Goal: Task Accomplishment & Management: Use online tool/utility

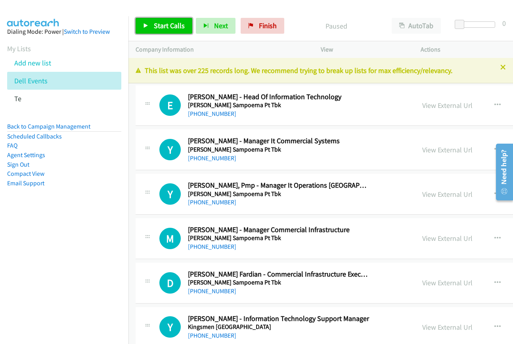
click at [156, 25] on span "Start Calls" at bounding box center [169, 25] width 31 height 9
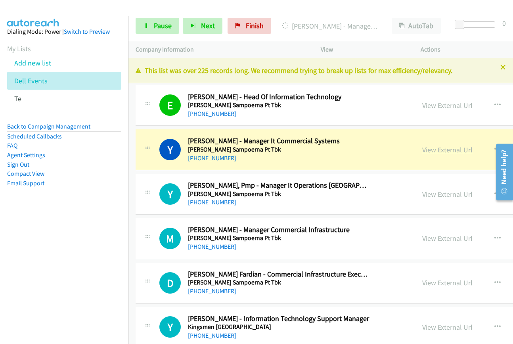
click at [422, 147] on link "View External Url" at bounding box center [447, 149] width 50 height 9
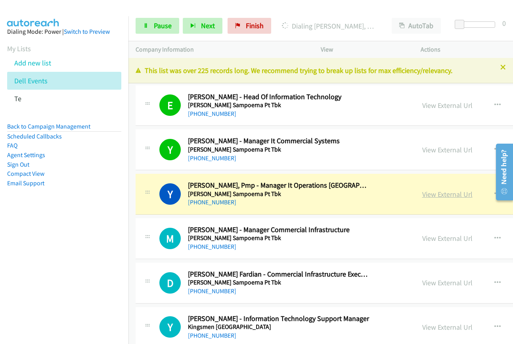
click at [429, 197] on link "View External Url" at bounding box center [447, 194] width 50 height 9
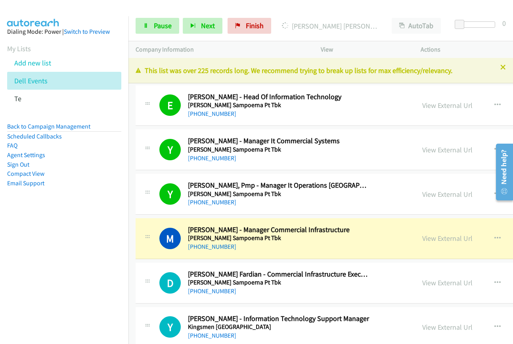
scroll to position [119, 0]
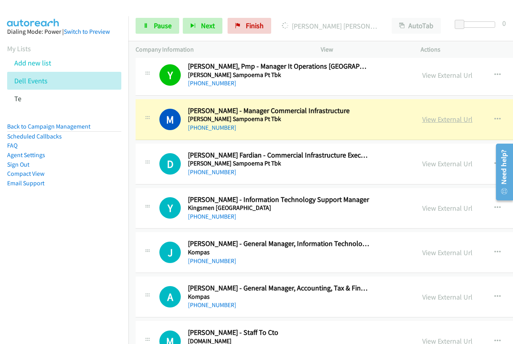
click at [422, 117] on link "View External Url" at bounding box center [447, 119] width 50 height 9
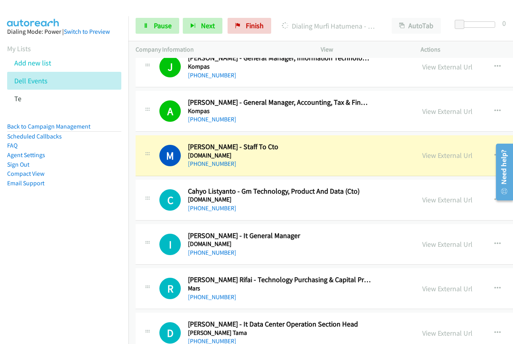
scroll to position [317, 0]
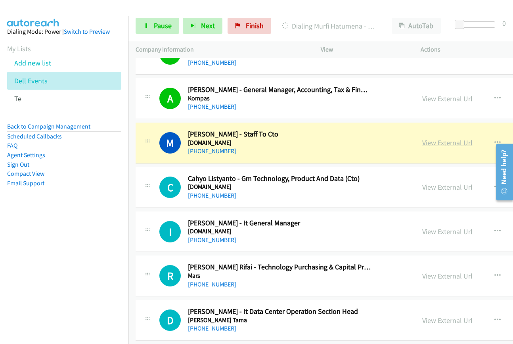
click at [428, 142] on link "View External Url" at bounding box center [447, 142] width 50 height 9
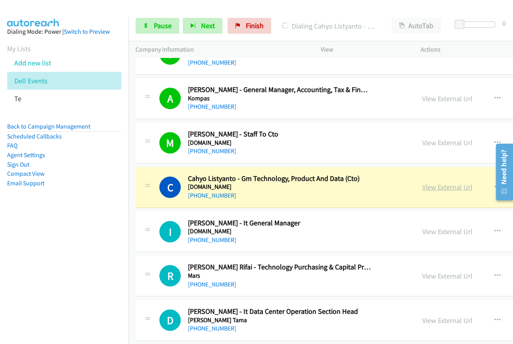
click at [428, 185] on link "View External Url" at bounding box center [447, 186] width 50 height 9
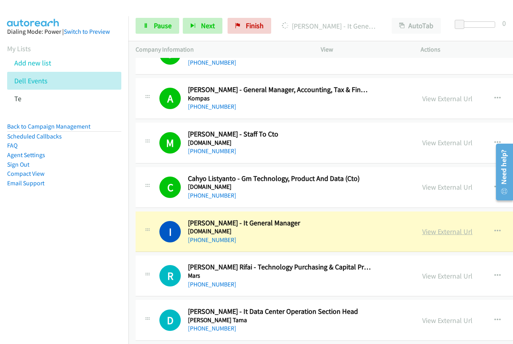
click at [426, 228] on link "View External Url" at bounding box center [447, 231] width 50 height 9
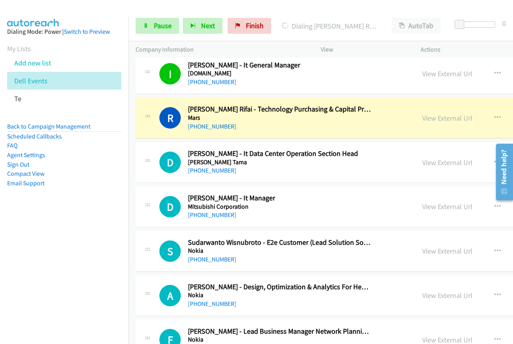
scroll to position [476, 0]
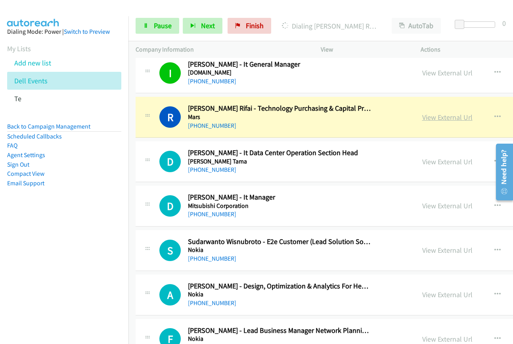
click at [429, 119] on link "View External Url" at bounding box center [447, 117] width 50 height 9
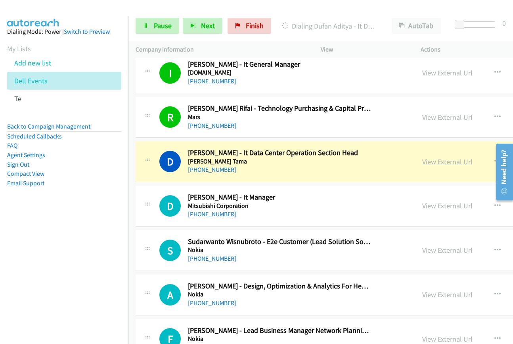
click at [424, 162] on link "View External Url" at bounding box center [447, 161] width 50 height 9
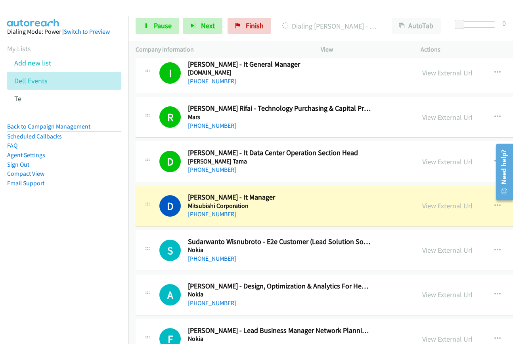
click at [427, 204] on link "View External Url" at bounding box center [447, 205] width 50 height 9
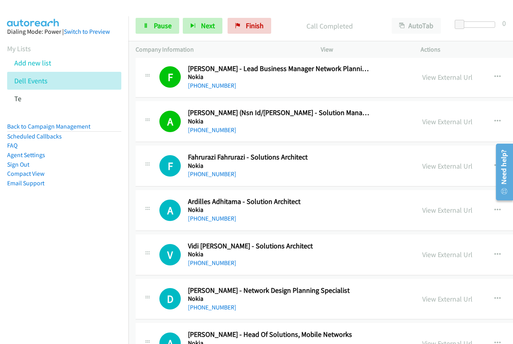
scroll to position [753, 0]
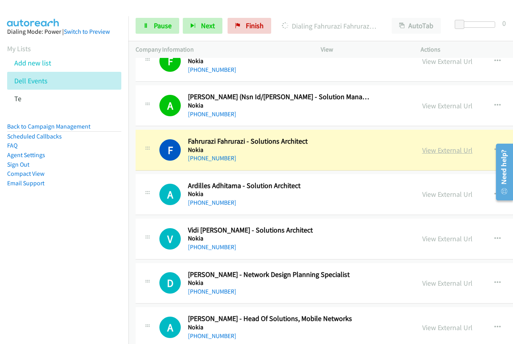
click at [428, 151] on link "View External Url" at bounding box center [447, 150] width 50 height 9
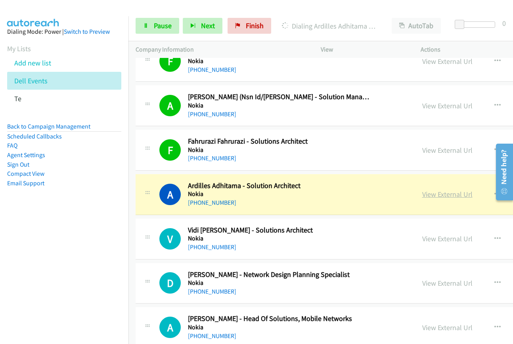
click at [422, 195] on link "View External Url" at bounding box center [447, 194] width 50 height 9
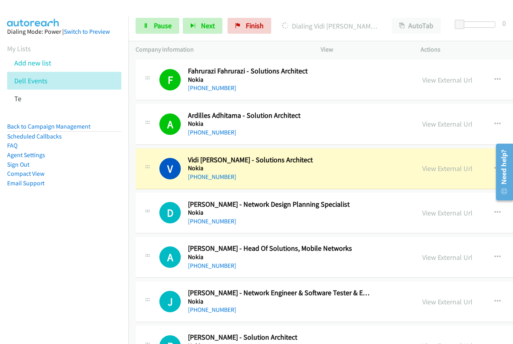
scroll to position [833, 0]
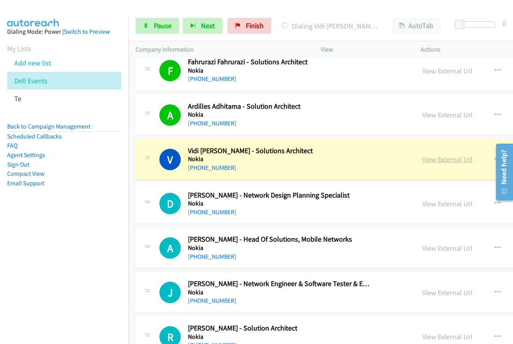
click at [425, 161] on link "View External Url" at bounding box center [447, 159] width 50 height 9
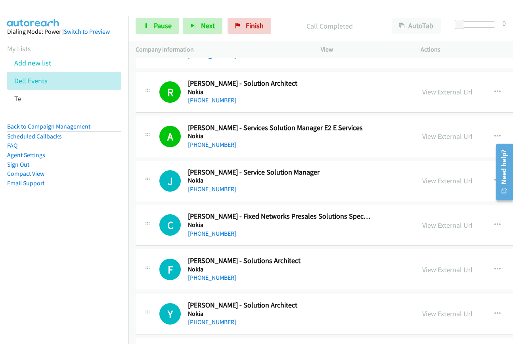
scroll to position [1110, 0]
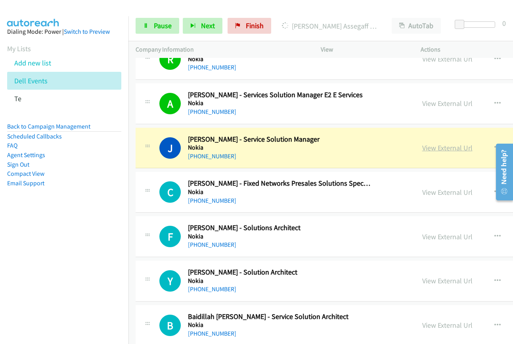
click at [426, 148] on link "View External Url" at bounding box center [447, 147] width 50 height 9
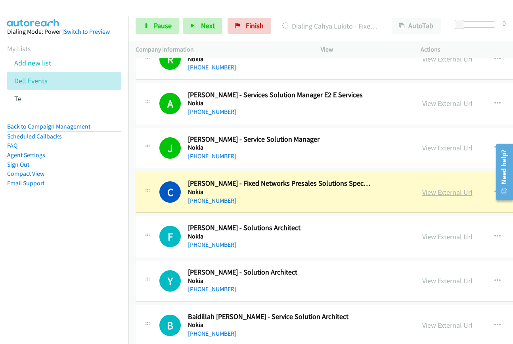
click at [438, 192] on link "View External Url" at bounding box center [447, 192] width 50 height 9
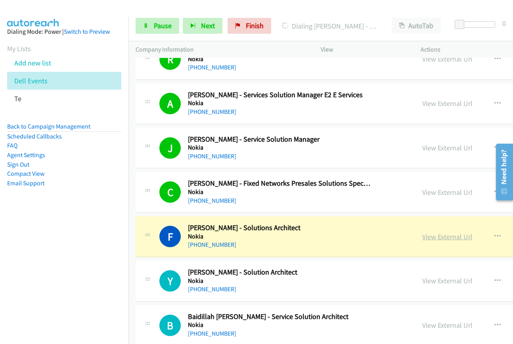
click at [428, 238] on link "View External Url" at bounding box center [447, 236] width 50 height 9
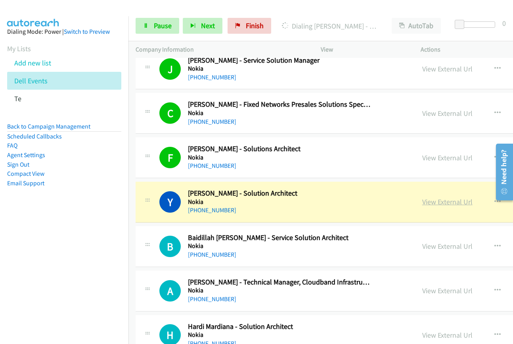
scroll to position [1190, 0]
click at [431, 200] on link "View External Url" at bounding box center [447, 201] width 50 height 9
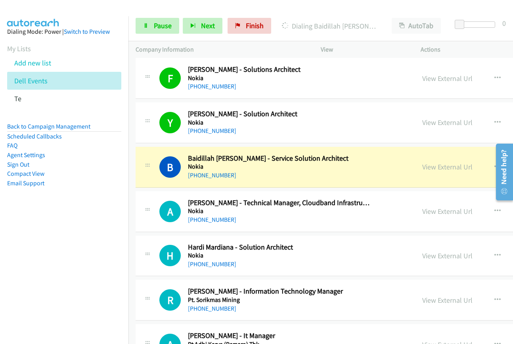
scroll to position [1269, 0]
click at [423, 167] on link "View External Url" at bounding box center [447, 166] width 50 height 9
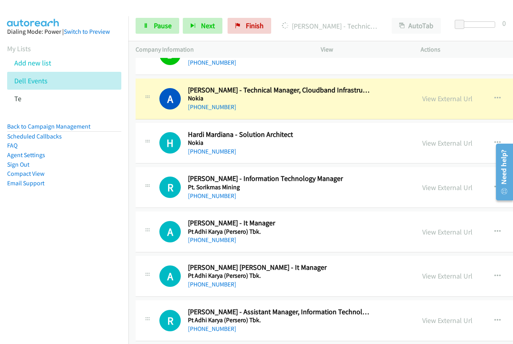
scroll to position [1388, 0]
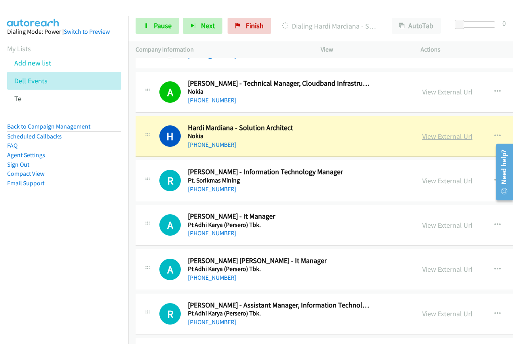
click at [429, 137] on link "View External Url" at bounding box center [447, 136] width 50 height 9
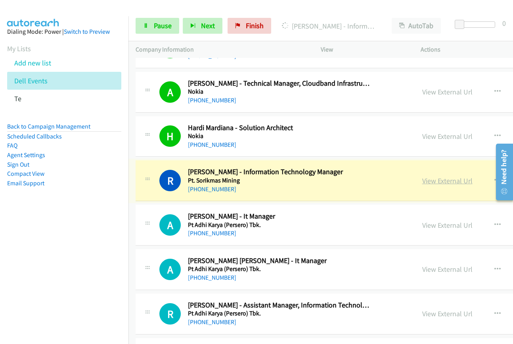
click at [443, 182] on link "View External Url" at bounding box center [447, 180] width 50 height 9
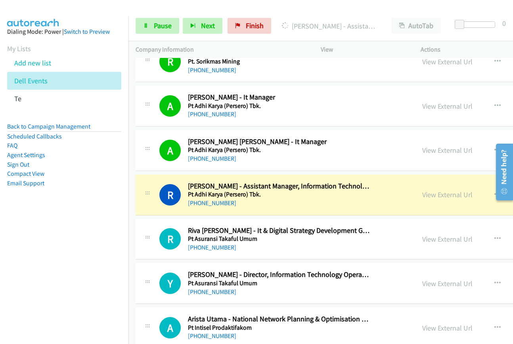
scroll to position [1586, 0]
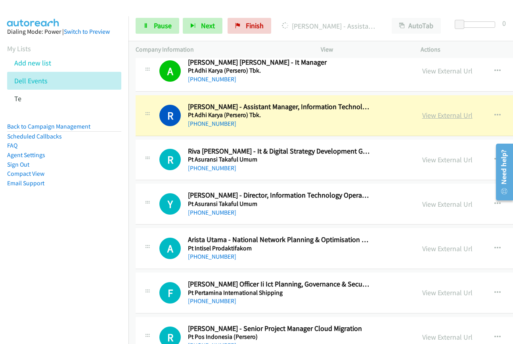
click at [433, 119] on link "View External Url" at bounding box center [447, 115] width 50 height 9
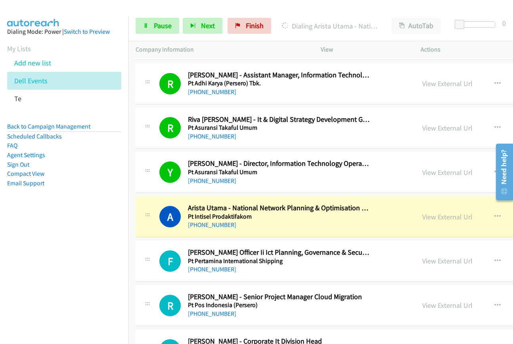
scroll to position [1666, 0]
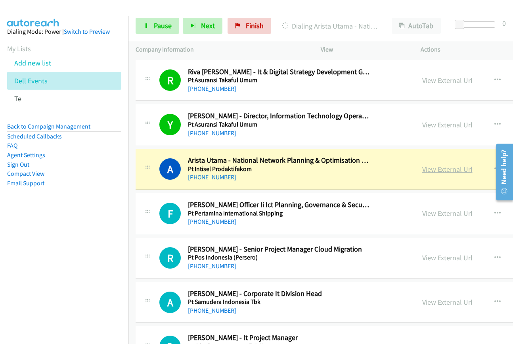
click at [424, 170] on link "View External Url" at bounding box center [447, 169] width 50 height 9
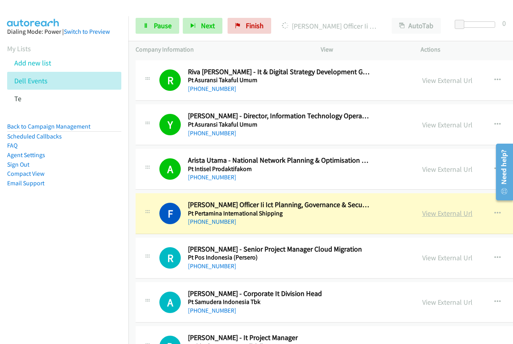
click at [433, 211] on link "View External Url" at bounding box center [447, 213] width 50 height 9
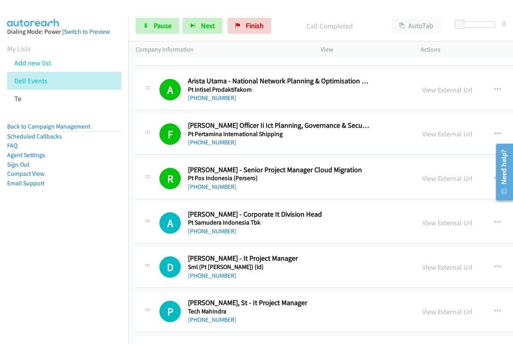
scroll to position [1785, 0]
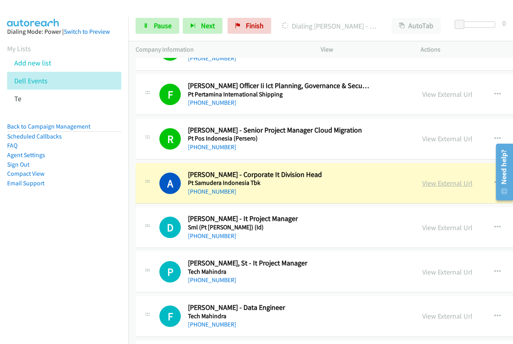
click at [430, 182] on link "View External Url" at bounding box center [447, 182] width 50 height 9
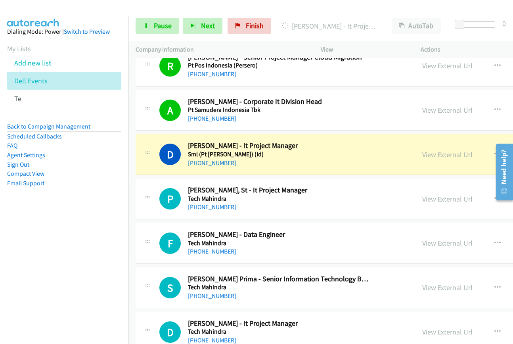
scroll to position [1864, 0]
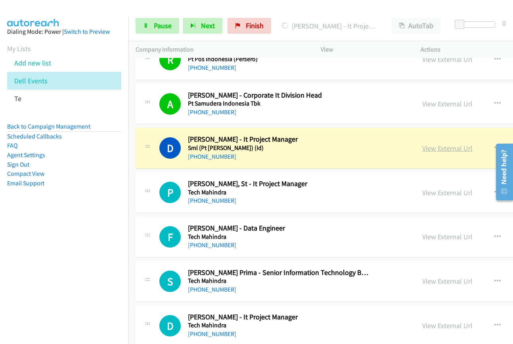
click at [422, 148] on link "View External Url" at bounding box center [447, 148] width 50 height 9
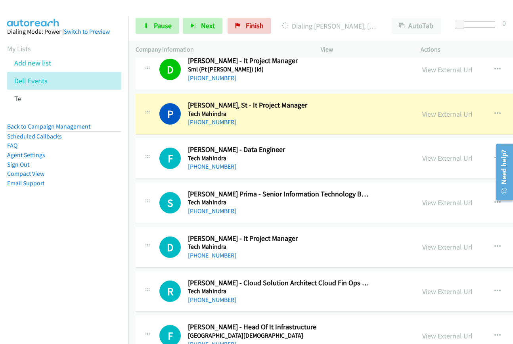
scroll to position [1943, 0]
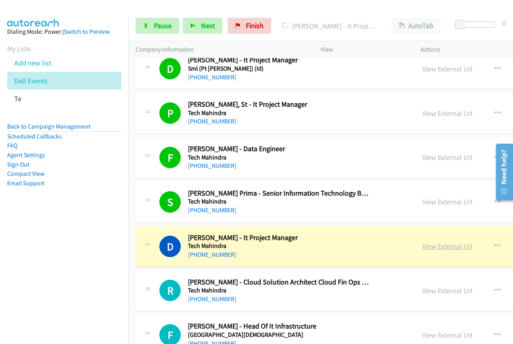
click at [425, 247] on link "View External Url" at bounding box center [447, 246] width 50 height 9
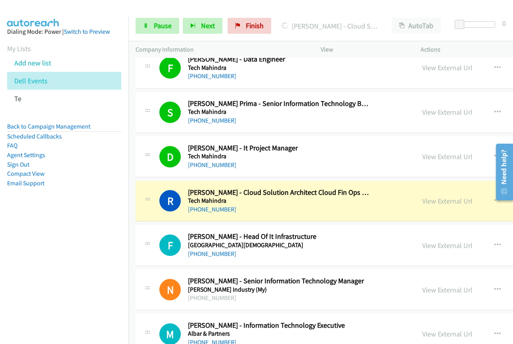
scroll to position [2102, 0]
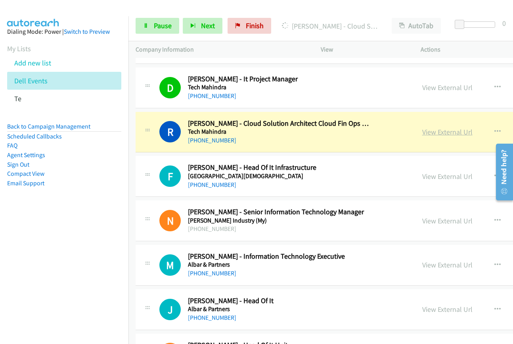
click at [422, 134] on link "View External Url" at bounding box center [447, 131] width 50 height 9
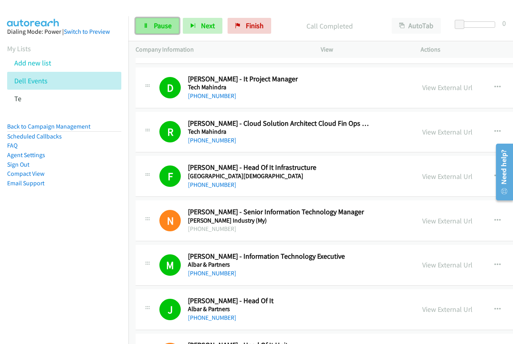
click at [147, 28] on icon at bounding box center [146, 26] width 6 height 6
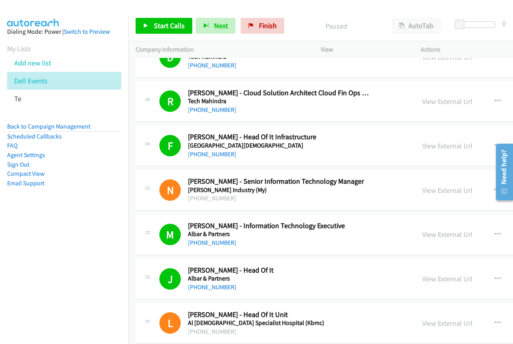
scroll to position [2141, 0]
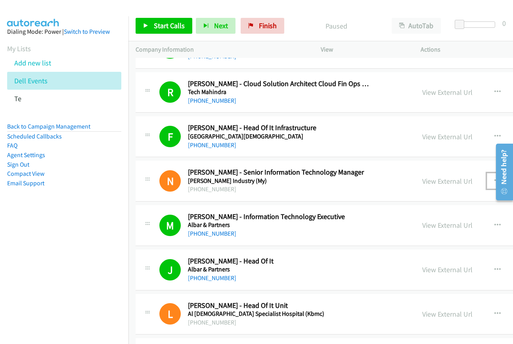
click at [495, 179] on icon "button" at bounding box center [498, 181] width 6 height 6
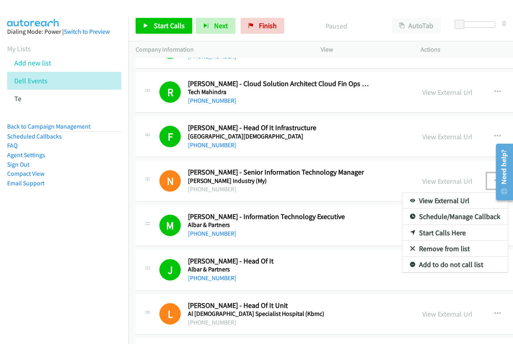
click at [432, 236] on link "Start Calls Here" at bounding box center [455, 233] width 105 height 16
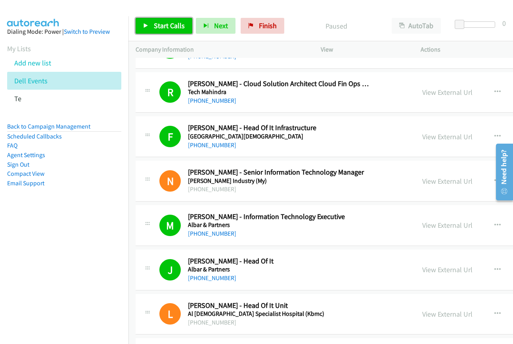
click at [152, 27] on link "Start Calls" at bounding box center [164, 26] width 57 height 16
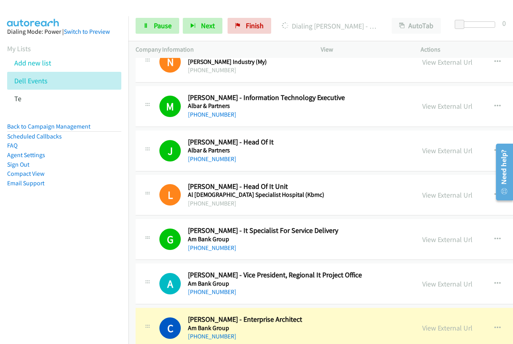
scroll to position [2300, 0]
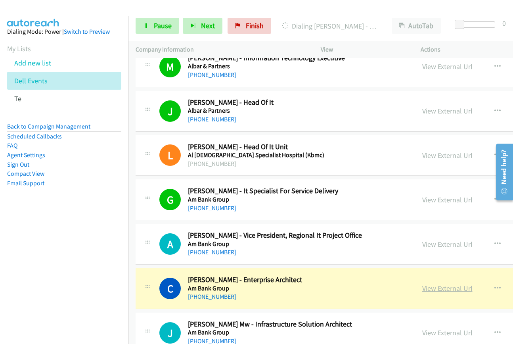
click at [430, 289] on link "View External Url" at bounding box center [447, 288] width 50 height 9
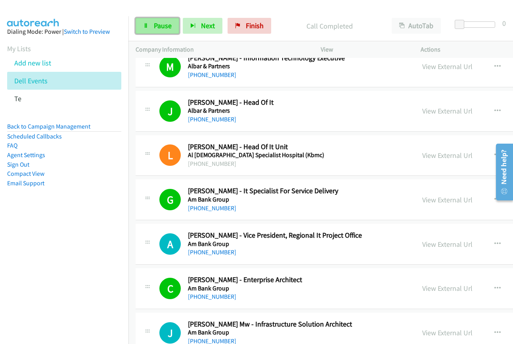
click at [152, 26] on link "Pause" at bounding box center [158, 26] width 44 height 16
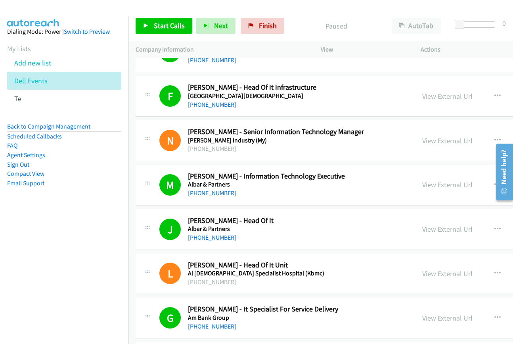
scroll to position [2181, 0]
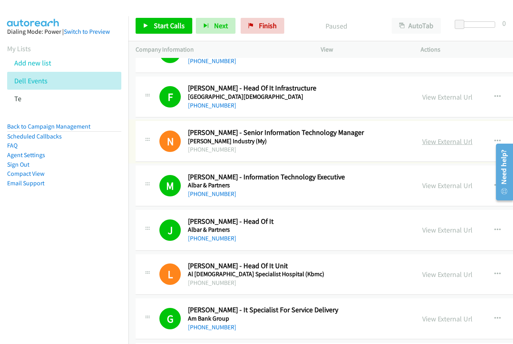
click at [436, 143] on link "View External Url" at bounding box center [447, 141] width 50 height 9
click at [427, 183] on link "View External Url" at bounding box center [447, 185] width 50 height 9
click at [432, 231] on link "View External Url" at bounding box center [447, 229] width 50 height 9
click at [169, 23] on span "Start Calls" at bounding box center [169, 25] width 31 height 9
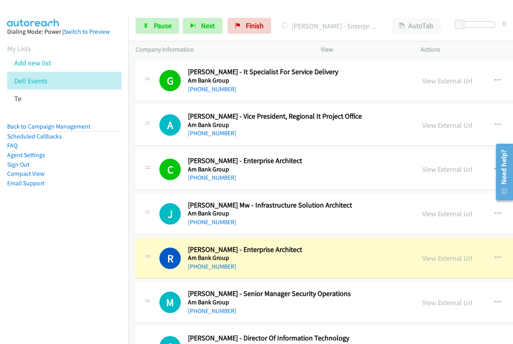
scroll to position [2498, 0]
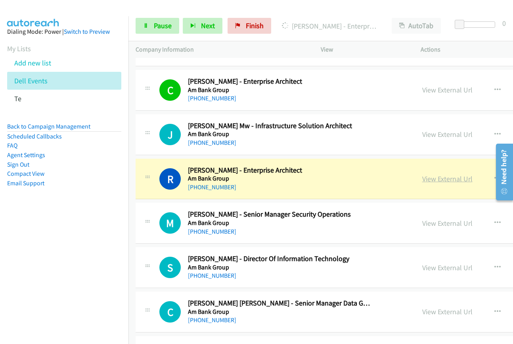
click at [422, 180] on link "View External Url" at bounding box center [447, 178] width 50 height 9
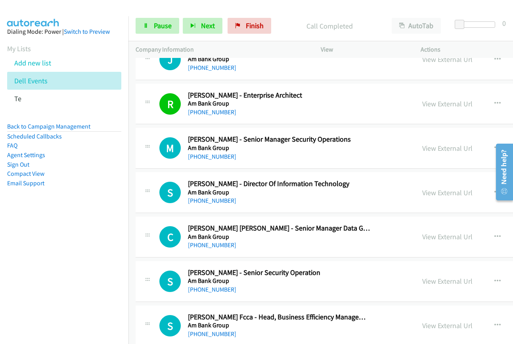
scroll to position [2578, 0]
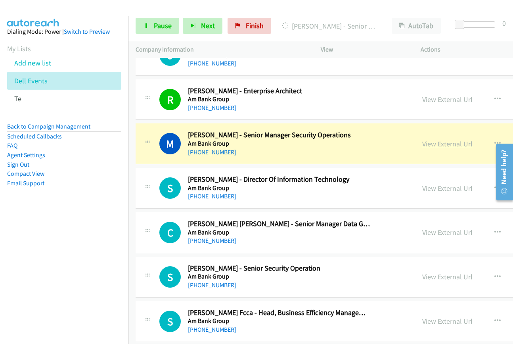
click at [428, 145] on link "View External Url" at bounding box center [447, 143] width 50 height 9
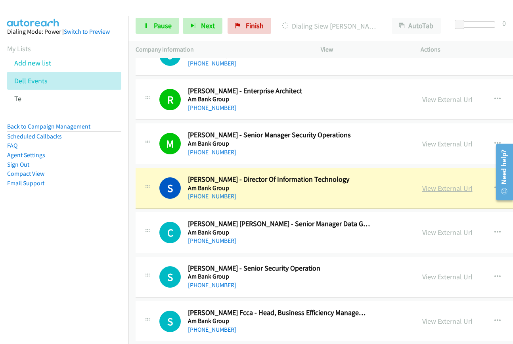
click at [437, 190] on link "View External Url" at bounding box center [447, 188] width 50 height 9
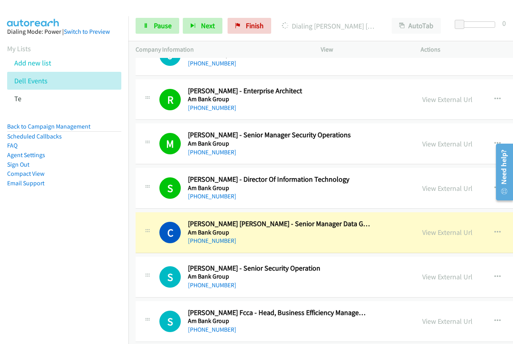
scroll to position [2657, 0]
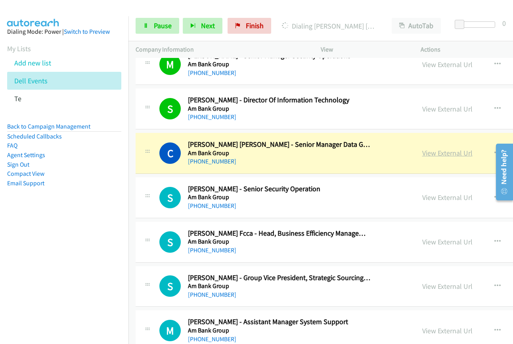
click at [422, 153] on link "View External Url" at bounding box center [447, 152] width 50 height 9
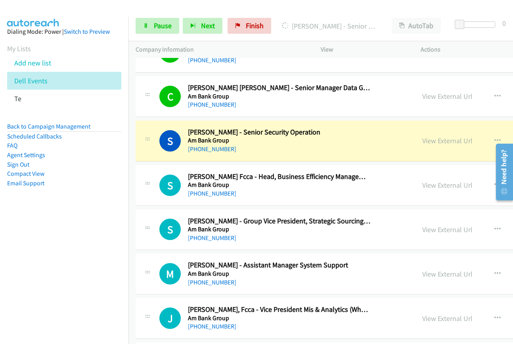
scroll to position [2776, 0]
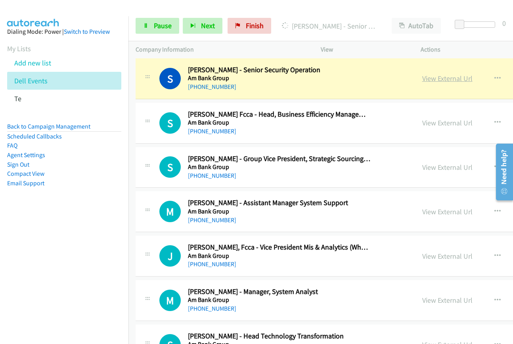
click at [435, 77] on link "View External Url" at bounding box center [447, 78] width 50 height 9
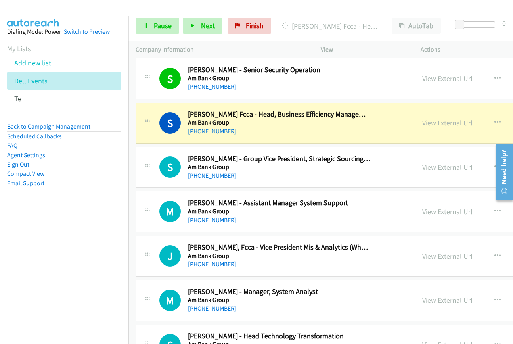
click at [424, 123] on link "View External Url" at bounding box center [447, 122] width 50 height 9
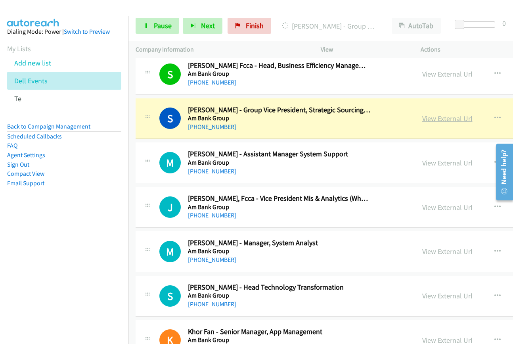
scroll to position [2816, 0]
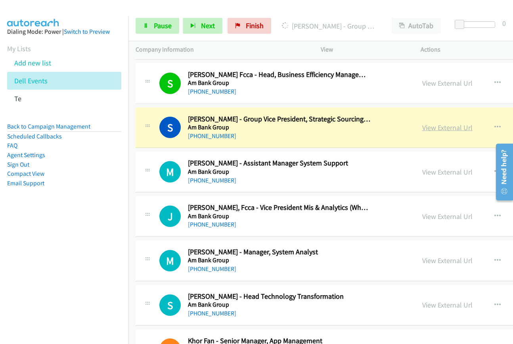
click at [425, 130] on link "View External Url" at bounding box center [447, 127] width 50 height 9
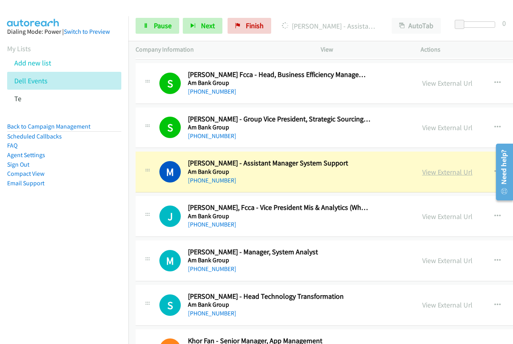
click at [422, 171] on link "View External Url" at bounding box center [447, 171] width 50 height 9
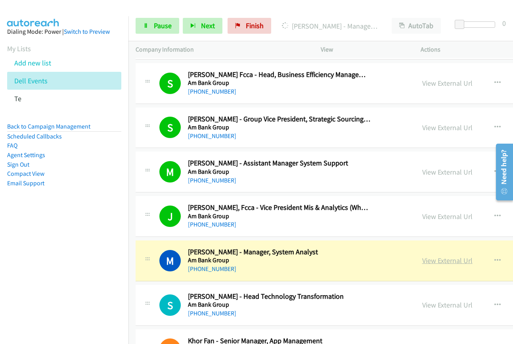
click at [423, 262] on link "View External Url" at bounding box center [447, 260] width 50 height 9
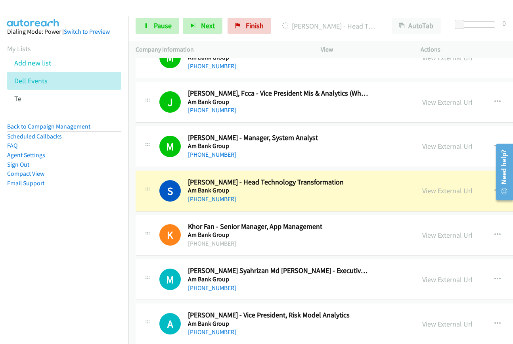
scroll to position [2935, 0]
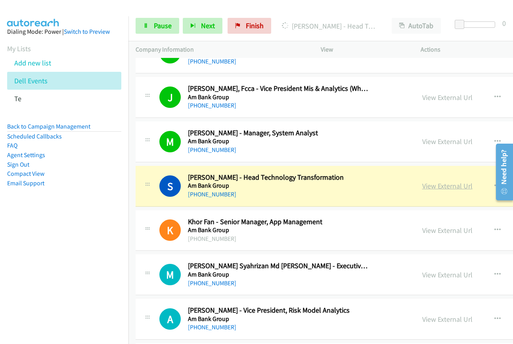
click at [422, 188] on link "View External Url" at bounding box center [447, 185] width 50 height 9
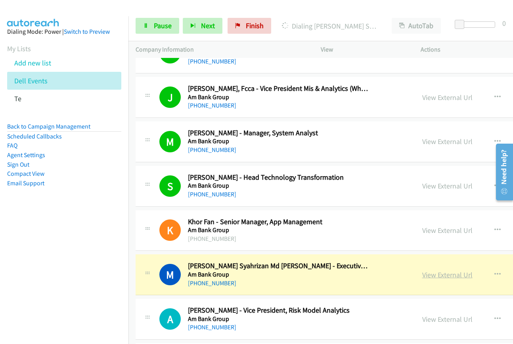
click at [422, 272] on link "View External Url" at bounding box center [447, 274] width 50 height 9
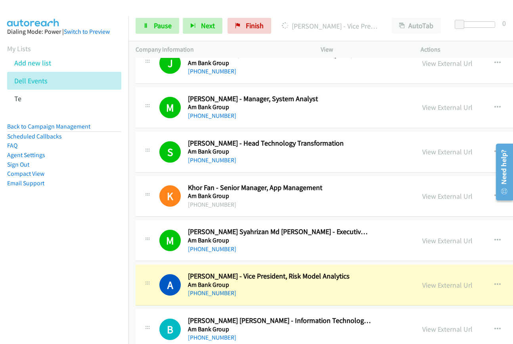
scroll to position [3054, 0]
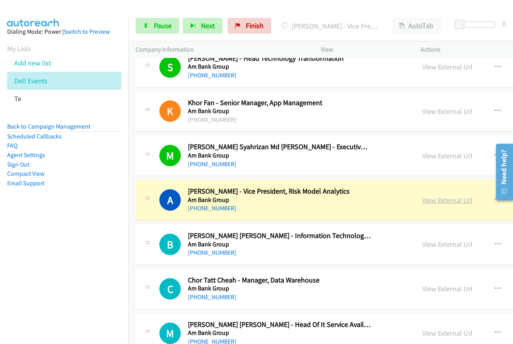
click at [427, 203] on link "View External Url" at bounding box center [447, 200] width 50 height 9
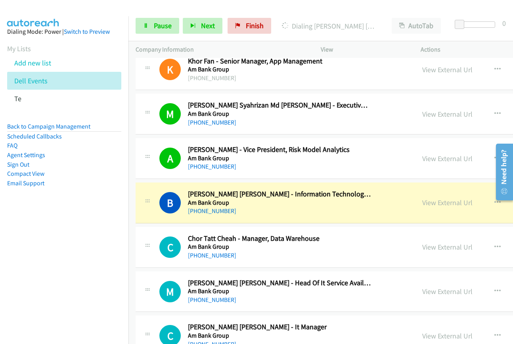
scroll to position [3093, 0]
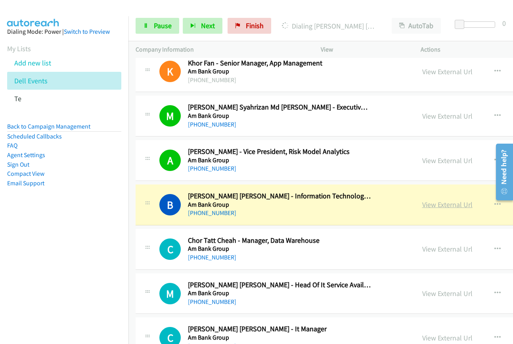
click at [431, 202] on link "View External Url" at bounding box center [447, 204] width 50 height 9
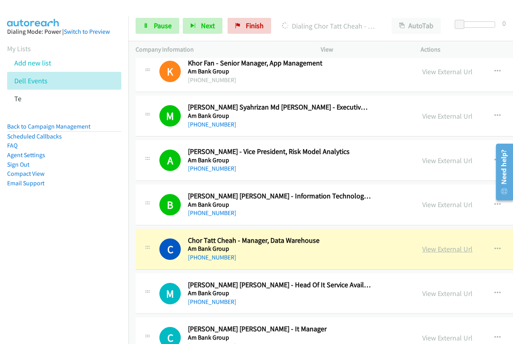
click at [424, 249] on link "View External Url" at bounding box center [447, 248] width 50 height 9
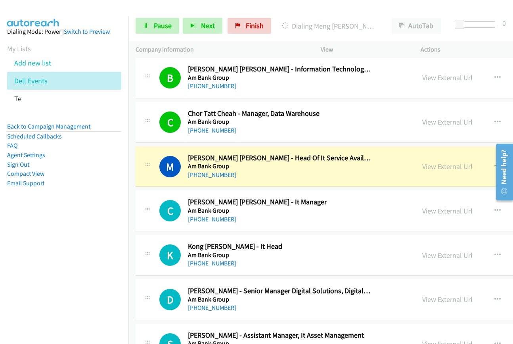
scroll to position [3252, 0]
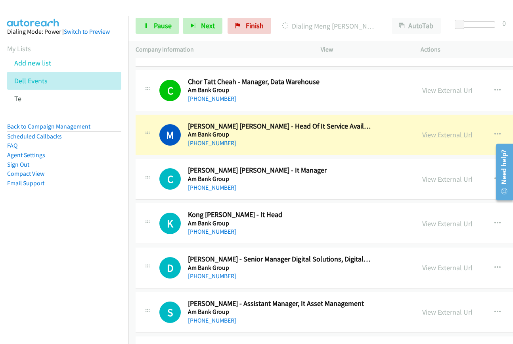
click at [427, 136] on link "View External Url" at bounding box center [447, 134] width 50 height 9
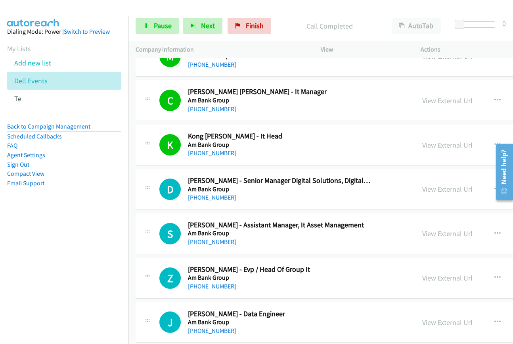
scroll to position [3331, 0]
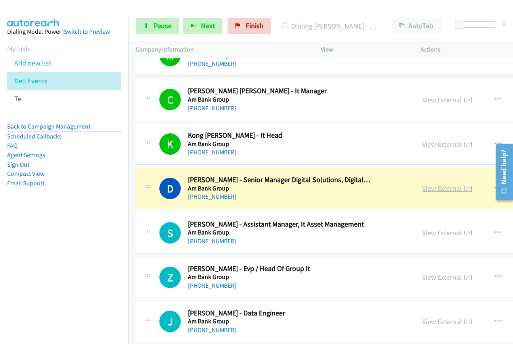
click at [422, 189] on link "View External Url" at bounding box center [447, 188] width 50 height 9
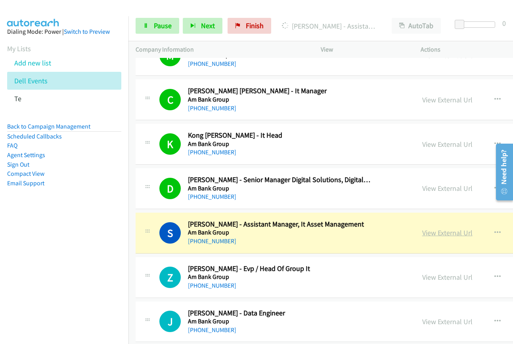
click at [422, 232] on link "View External Url" at bounding box center [447, 232] width 50 height 9
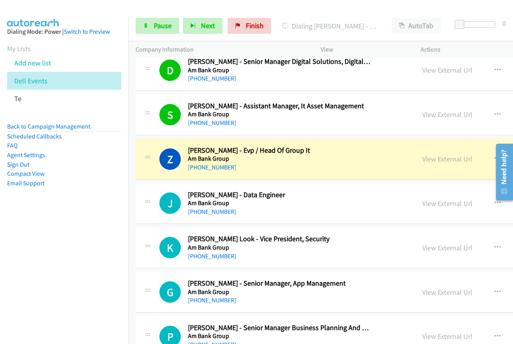
scroll to position [3450, 0]
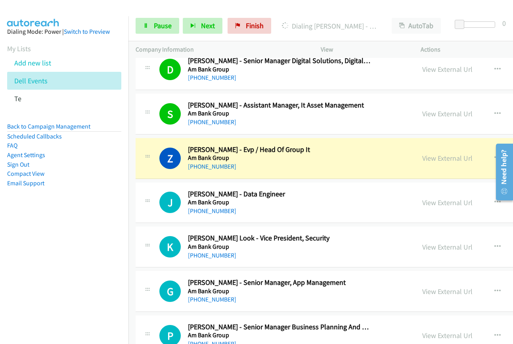
click at [422, 163] on div "View External Url" at bounding box center [447, 158] width 50 height 11
click at [422, 160] on link "View External Url" at bounding box center [447, 157] width 50 height 9
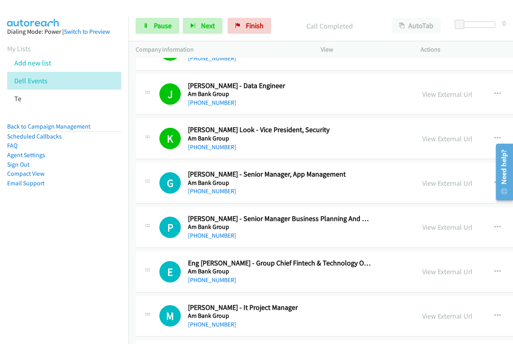
scroll to position [3609, 0]
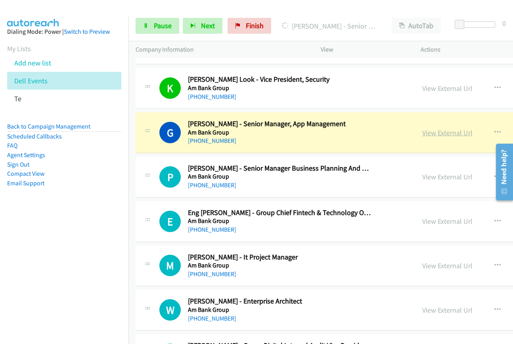
click at [422, 133] on link "View External Url" at bounding box center [447, 132] width 50 height 9
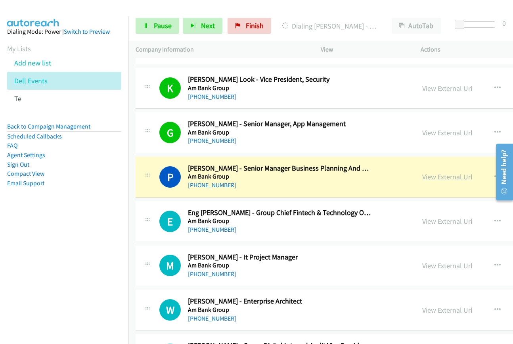
click at [427, 179] on link "View External Url" at bounding box center [447, 176] width 50 height 9
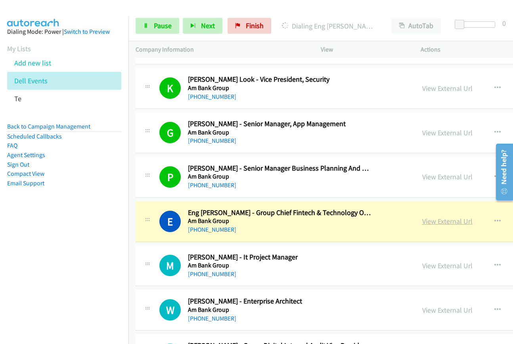
click at [426, 222] on link "View External Url" at bounding box center [447, 221] width 50 height 9
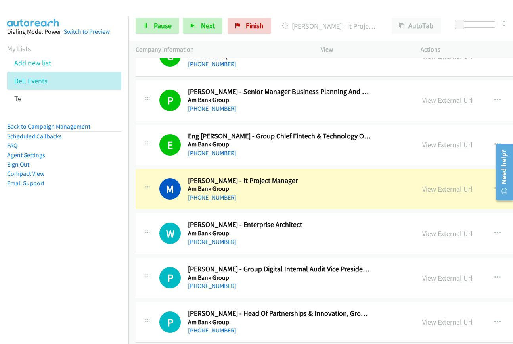
scroll to position [3688, 0]
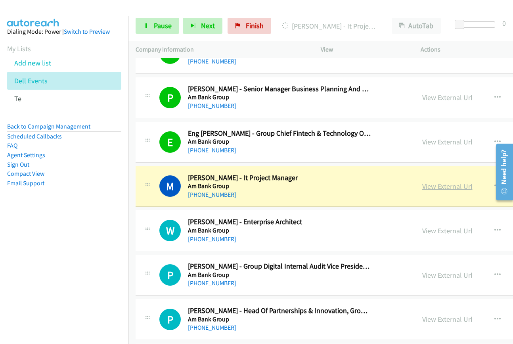
click at [424, 190] on link "View External Url" at bounding box center [447, 186] width 50 height 9
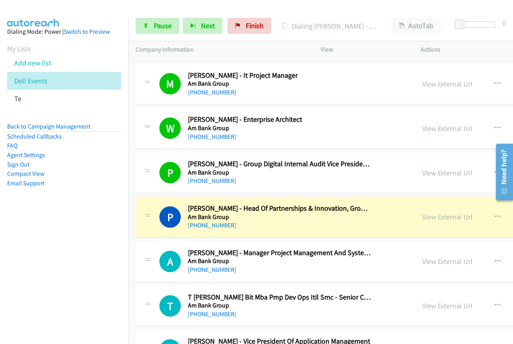
scroll to position [3807, 0]
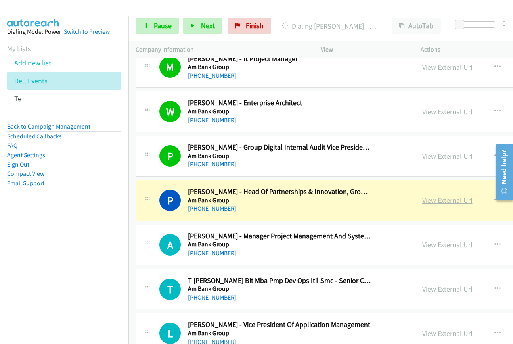
click at [427, 202] on link "View External Url" at bounding box center [447, 200] width 50 height 9
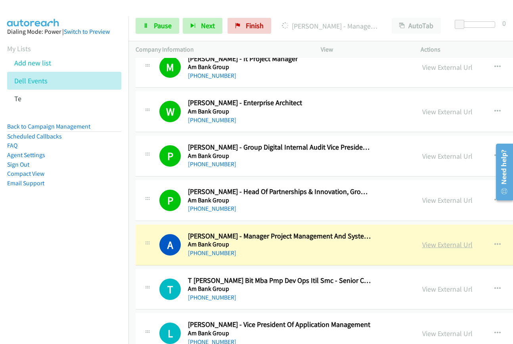
click at [427, 247] on link "View External Url" at bounding box center [447, 244] width 50 height 9
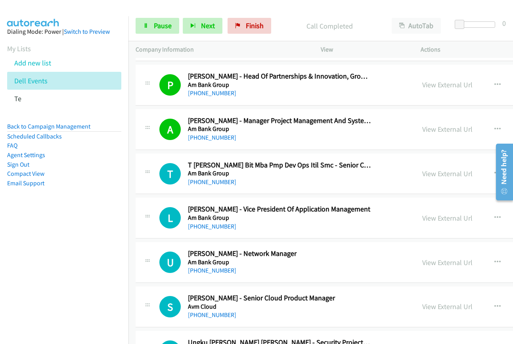
scroll to position [3926, 0]
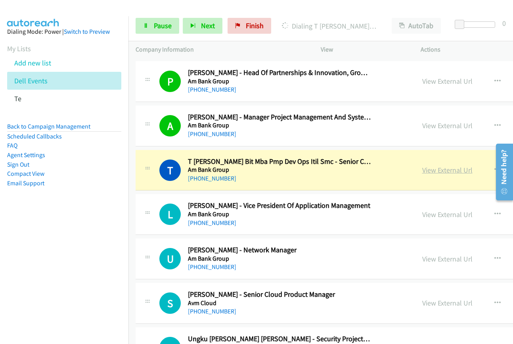
click at [422, 173] on link "View External Url" at bounding box center [447, 169] width 50 height 9
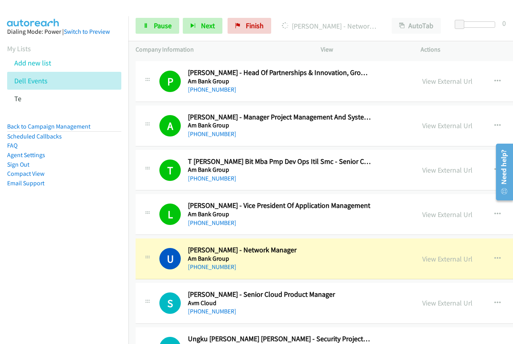
scroll to position [4045, 0]
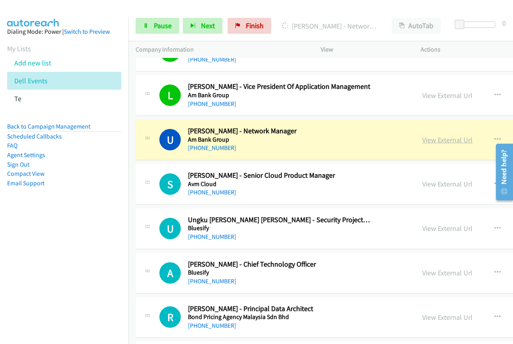
click at [428, 140] on link "View External Url" at bounding box center [447, 139] width 50 height 9
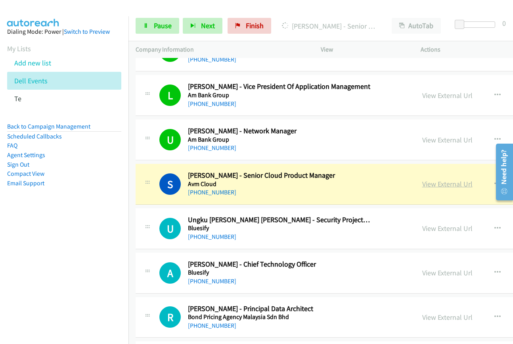
click at [427, 180] on link "View External Url" at bounding box center [447, 183] width 50 height 9
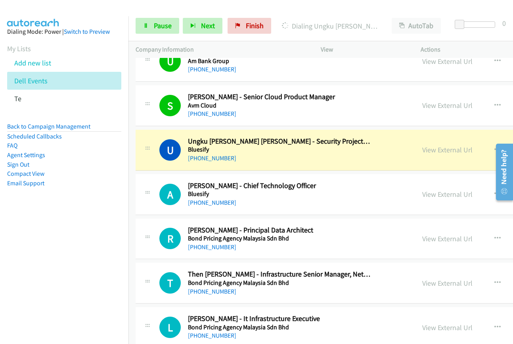
scroll to position [4124, 0]
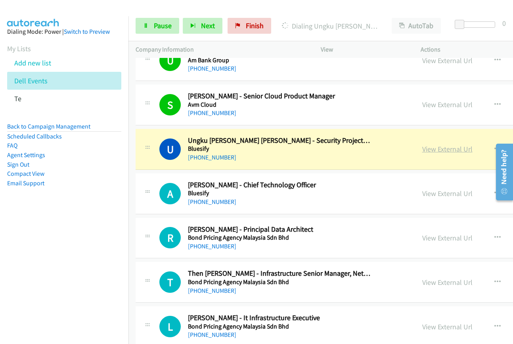
click at [429, 148] on link "View External Url" at bounding box center [447, 148] width 50 height 9
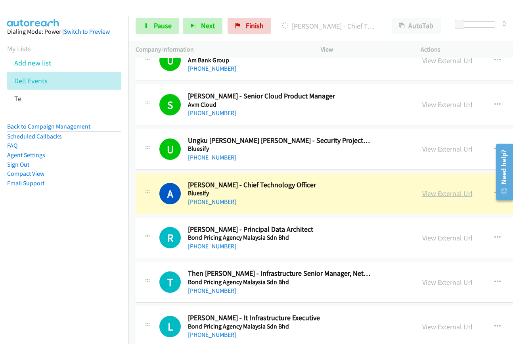
click at [426, 197] on link "View External Url" at bounding box center [447, 193] width 50 height 9
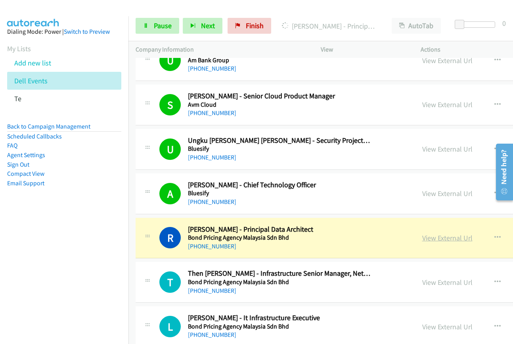
click at [435, 239] on link "View External Url" at bounding box center [447, 237] width 50 height 9
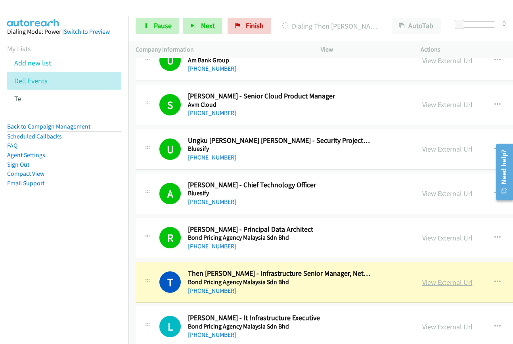
click at [426, 283] on link "View External Url" at bounding box center [447, 282] width 50 height 9
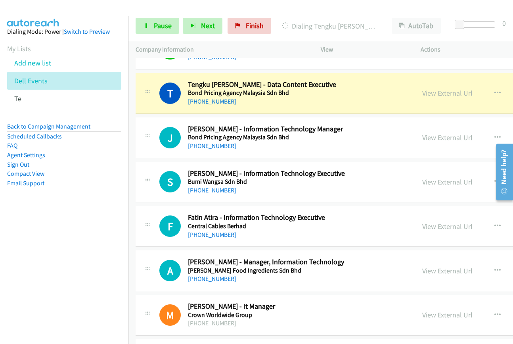
scroll to position [4362, 0]
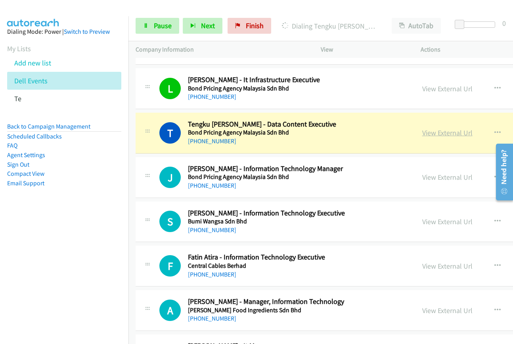
click at [429, 133] on link "View External Url" at bounding box center [447, 132] width 50 height 9
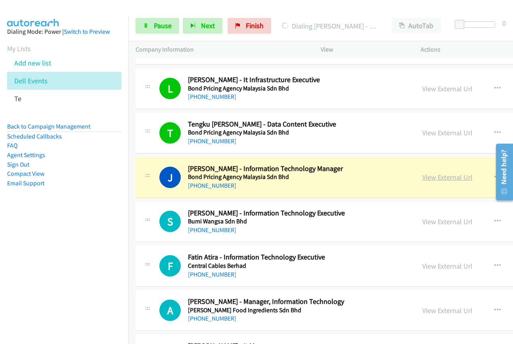
click at [427, 180] on link "View External Url" at bounding box center [447, 177] width 50 height 9
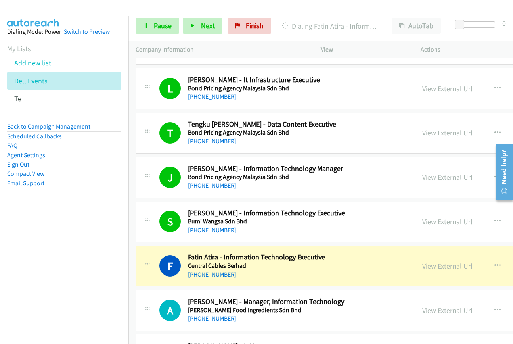
click at [431, 266] on link "View External Url" at bounding box center [447, 265] width 50 height 9
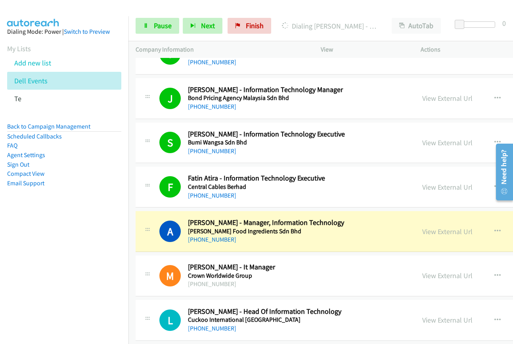
scroll to position [4442, 0]
click at [428, 232] on link "View External Url" at bounding box center [447, 230] width 50 height 9
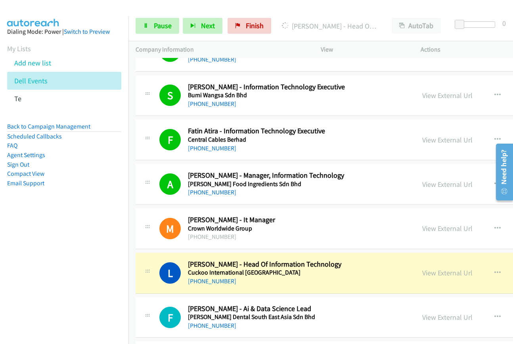
scroll to position [4560, 0]
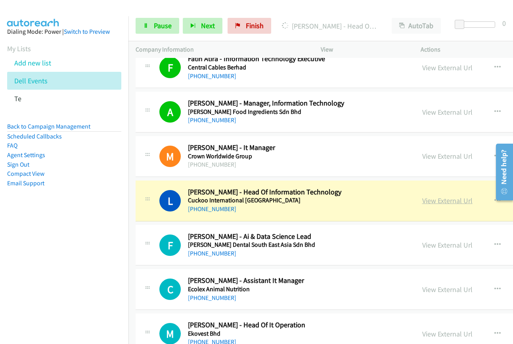
click at [435, 200] on link "View External Url" at bounding box center [447, 200] width 50 height 9
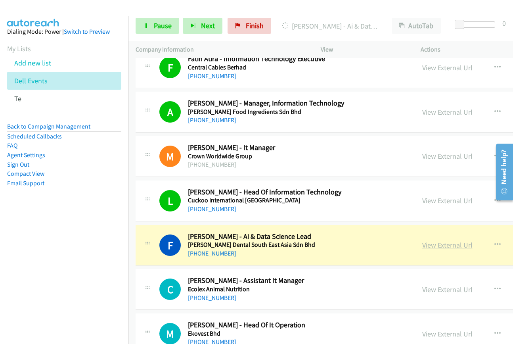
click at [442, 249] on link "View External Url" at bounding box center [447, 244] width 50 height 9
